Goal: Find specific page/section

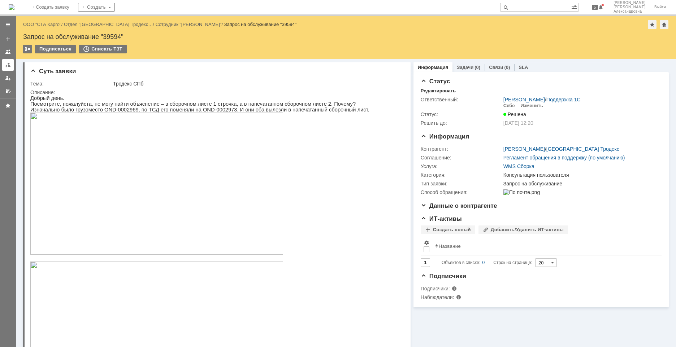
click at [10, 64] on div at bounding box center [8, 65] width 6 height 6
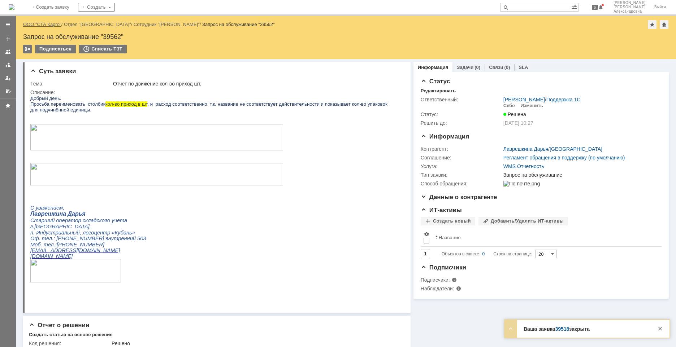
click at [52, 25] on link "ООО "СТА Карго"" at bounding box center [42, 24] width 38 height 5
